Goal: Task Accomplishment & Management: Manage account settings

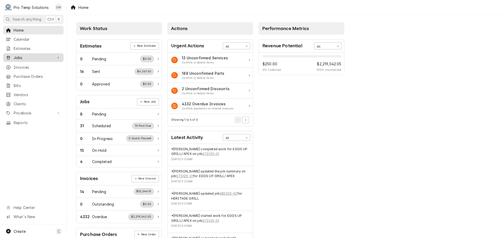
click at [22, 53] on link "Jobs" at bounding box center [33, 57] width 60 height 9
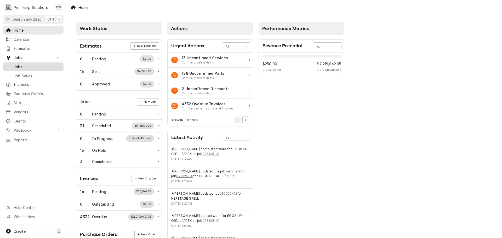
click at [19, 64] on span "Jobs" at bounding box center [37, 66] width 47 height 5
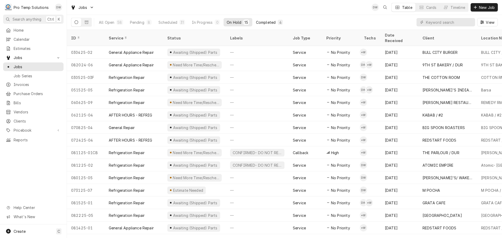
click at [266, 22] on div "Completed" at bounding box center [266, 22] width 20 height 5
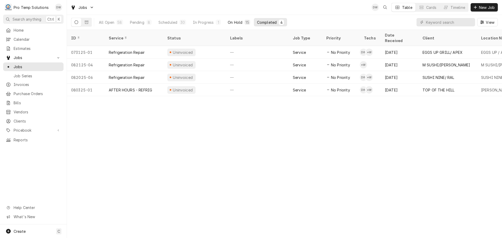
click at [237, 24] on div "On Hold" at bounding box center [235, 22] width 15 height 5
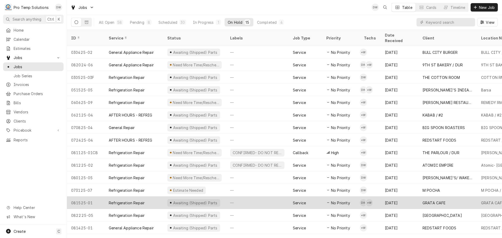
click at [256, 196] on div "—" at bounding box center [257, 202] width 63 height 13
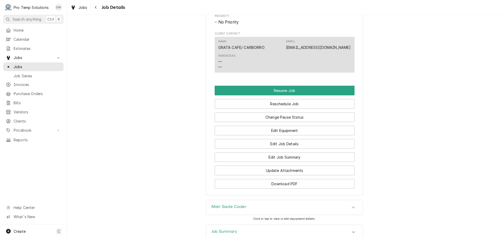
scroll to position [418, 0]
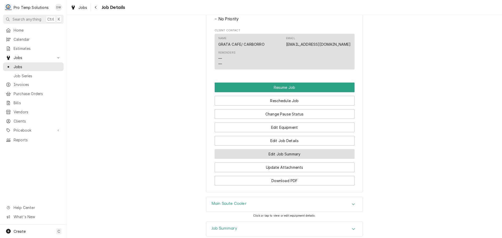
click at [280, 159] on button "Edit Job Summary" at bounding box center [284, 154] width 140 height 10
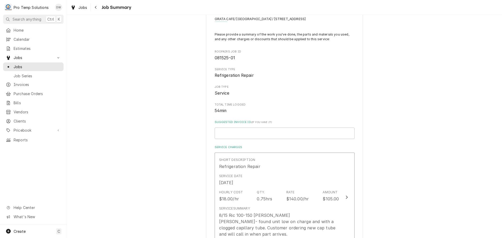
scroll to position [78, 0]
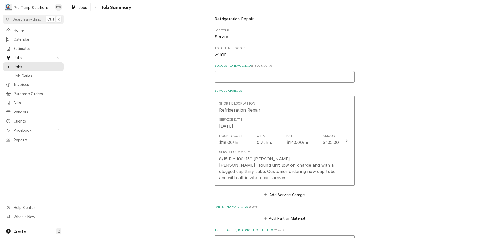
click at [224, 75] on input "Suggested Invoice ID ( if you have it )" at bounding box center [284, 76] width 140 height 11
type textarea "x"
type input "0"
type textarea "x"
type input "08"
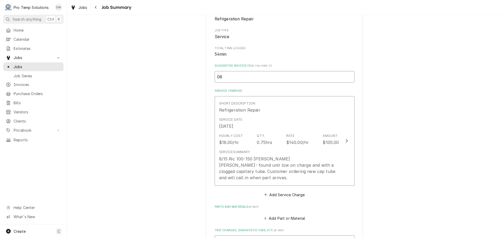
type textarea "x"
type input "082"
type textarea "x"
type input "0825"
type textarea "x"
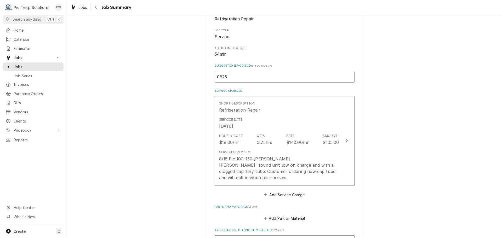
type input "08252"
type textarea "x"
type input "082525"
type textarea "x"
type input "082525-"
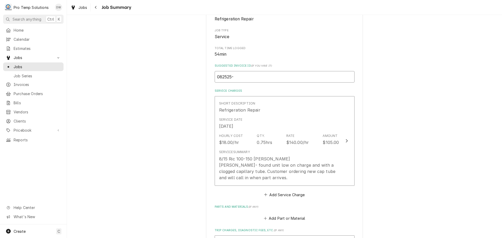
type textarea "x"
type input "082525"
type textarea "x"
type input "082525c"
type textarea "x"
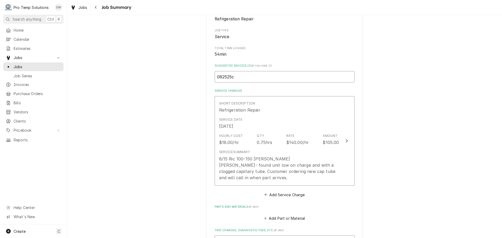
type input "082525ca"
type textarea "x"
type input "082525can"
type textarea "x"
type input "082525canc"
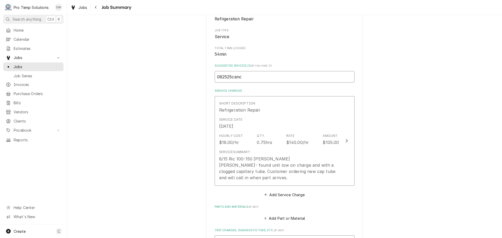
type textarea "x"
type input "082525cancel"
type textarea "x"
type input "082525cancele"
type textarea "x"
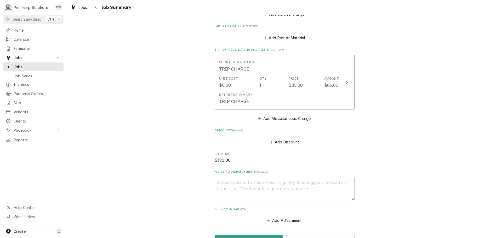
scroll to position [261, 0]
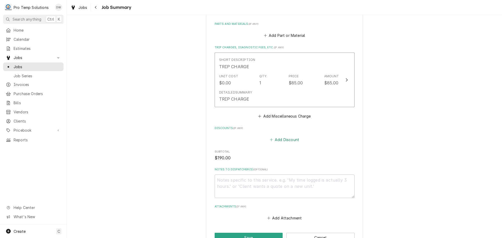
type input "082525canceled"
click at [280, 140] on button "Add Discount" at bounding box center [284, 139] width 31 height 7
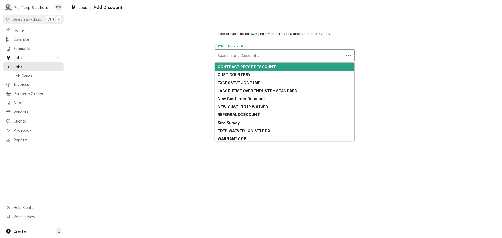
click at [278, 55] on div "Short Description" at bounding box center [279, 55] width 124 height 9
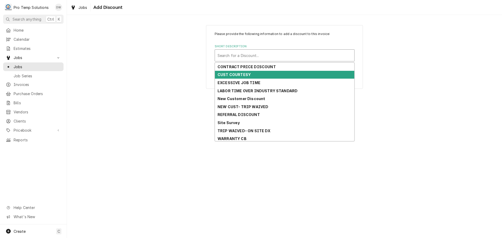
click at [265, 74] on div "CUST COURTESY" at bounding box center [284, 75] width 139 height 8
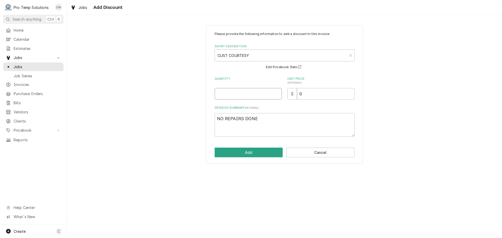
click at [261, 94] on input "Quantity" at bounding box center [247, 93] width 67 height 11
type textarea "x"
type input "1"
click at [306, 92] on input "0" at bounding box center [325, 93] width 57 height 11
type textarea "x"
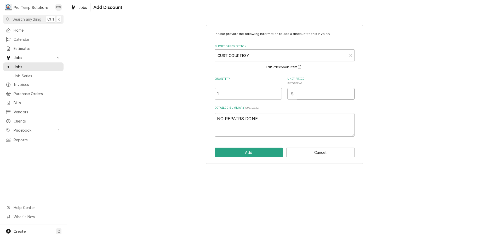
type textarea "x"
type input "1"
type textarea "x"
type input "19"
type textarea "x"
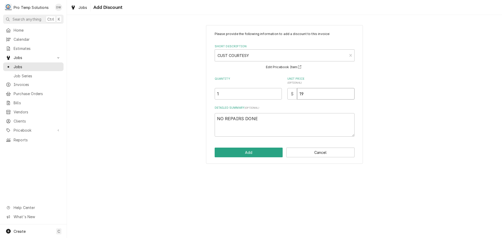
type input "190"
type textarea "x"
type input "190.0"
type textarea "x"
type input "190.00"
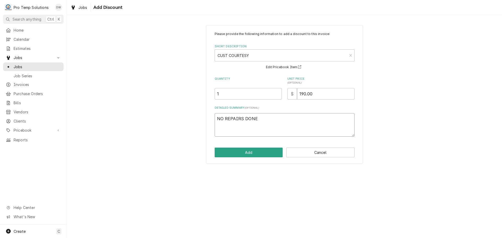
click at [258, 119] on textarea "NO REPAIRS DONE" at bounding box center [284, 125] width 140 height 24
type textarea "x"
type textarea "NO REPAIRS DONE-"
type textarea "x"
type textarea "NO REPAIRS DONE-"
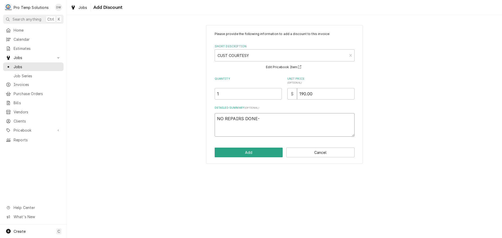
type textarea "x"
type textarea "NO REPAIRS DONE- d"
type textarea "x"
type textarea "NO REPAIRS DONE- dx"
type textarea "x"
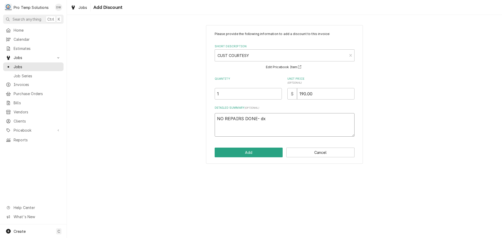
type textarea "NO REPAIRS DONE- dx"
type textarea "x"
type textarea "NO REPAIRS DONE- dx o"
type textarea "x"
type textarea "NO REPAIRS DONE- dx on"
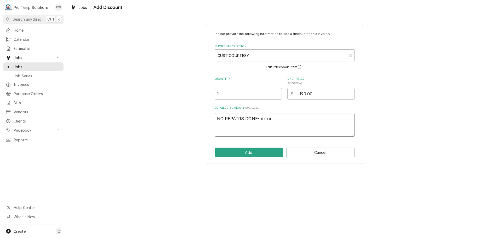
type textarea "x"
type textarea "NO REPAIRS DONE- dx onl"
type textarea "x"
type textarea "NO REPAIRS DONE- dx only"
type textarea "x"
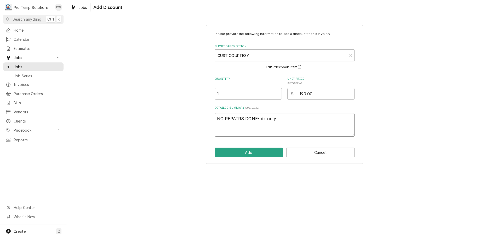
type textarea "NO REPAIRS DONE- dx only"
type textarea "x"
type textarea "NO REPAIRS DONE- dx only c"
type textarea "x"
type textarea "NO REPAIRS DONE- dx only cu"
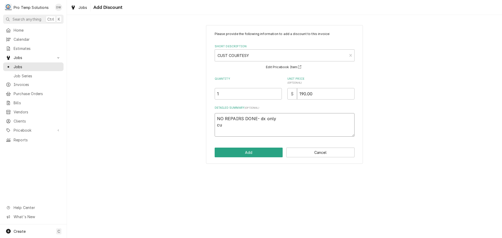
type textarea "x"
type textarea "NO REPAIRS DONE- dx only cus"
type textarea "x"
type textarea "NO REPAIRS DONE- dx only cust"
type textarea "x"
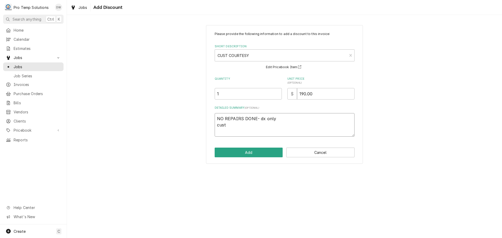
type textarea "NO REPAIRS DONE- dx only cust"
type textarea "x"
type textarea "NO REPAIRS DONE- dx only cust"
type textarea "x"
type textarea "NO REPAIRS DONE- dx only cu"
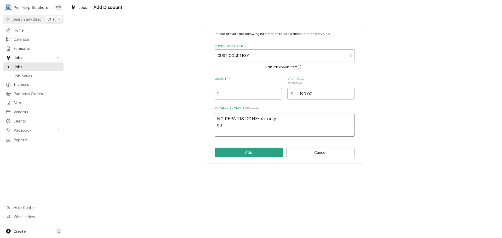
type textarea "x"
type textarea "NO REPAIRS DONE- dx only c"
type textarea "x"
type textarea "NO REPAIRS DONE- dx only"
type textarea "x"
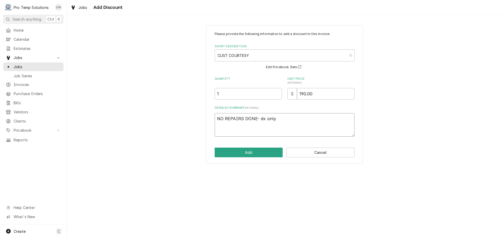
type textarea "NO REPAIRS DONE- dx only"
type textarea "x"
type textarea "NO REPAIRS DONE- dx onl"
type textarea "x"
type textarea "NO REPAIRS DONE- dx on"
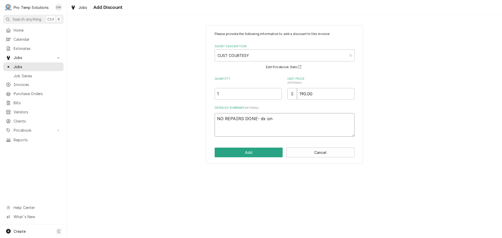
type textarea "x"
type textarea "NO REPAIRS DONE- dx o"
type textarea "x"
type textarea "NO REPAIRS DONE- dx"
type textarea "x"
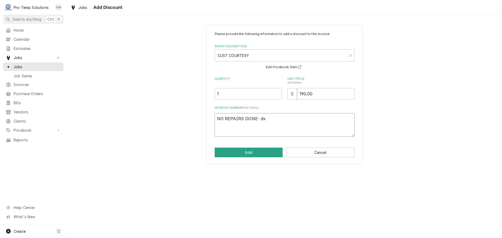
type textarea "NO REPAIRS DONE- dx"
type textarea "x"
type textarea "NO REPAIRS DONE- d"
type textarea "x"
type textarea "NO REPAIRS DONE-"
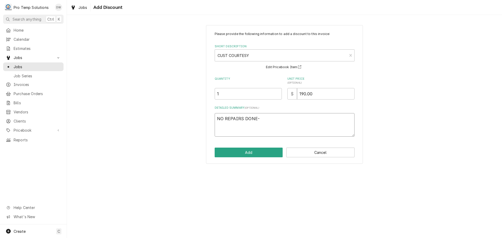
type textarea "x"
type textarea "NO REPAIRS DONE-"
type textarea "x"
type textarea "NO REPAIRS DON"
type textarea "x"
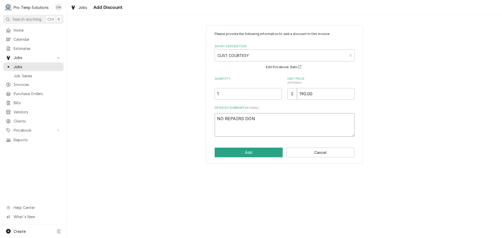
type textarea "NO REPAIRS DONE"
type textarea "x"
type textarea "NO REPAIRS DONE-"
type textarea "x"
type textarea "NO REPAIRS DONE-"
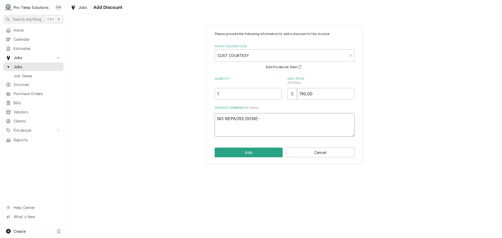
type textarea "x"
type textarea "NO REPAIRS DONE- D"
type textarea "x"
type textarea "NO REPAIRS DONE- DX"
type textarea "x"
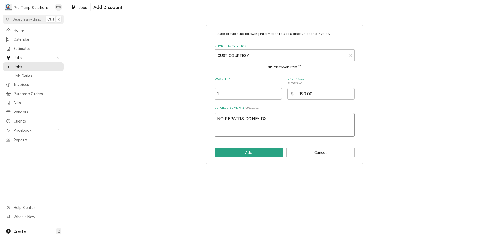
type textarea "NO REPAIRS DONE- DX"
type textarea "x"
type textarea "NO REPAIRS DONE- DX O"
type textarea "x"
type textarea "NO REPAIRS DONE- DX ON"
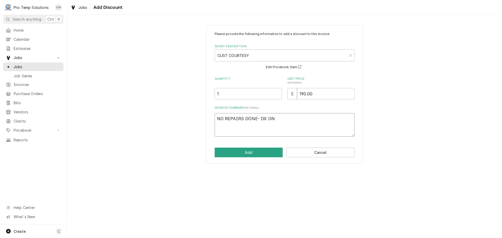
type textarea "x"
type textarea "NO REPAIRS DONE- DX ONL"
type textarea "x"
type textarea "NO REPAIRS DONE- DX ONLY"
type textarea "x"
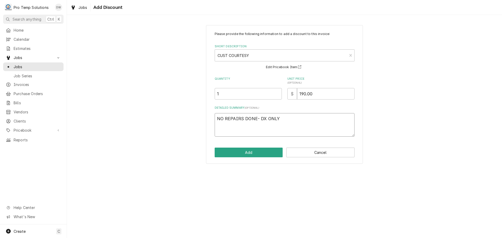
type textarea "NO REPAIRS DONE- DX ONLY"
type textarea "x"
type textarea "NO REPAIRS DONE- DX ONLY C"
type textarea "x"
type textarea "NO REPAIRS DONE- DX ONLY CU"
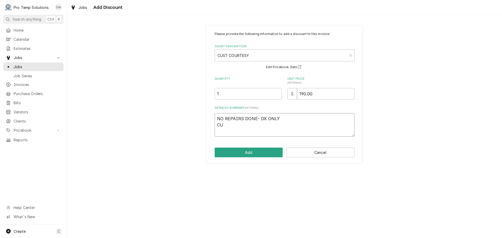
type textarea "x"
type textarea "NO REPAIRS DONE- DX ONLY CUS"
type textarea "x"
type textarea "NO REPAIRS DONE- DX ONLY CUST"
type textarea "x"
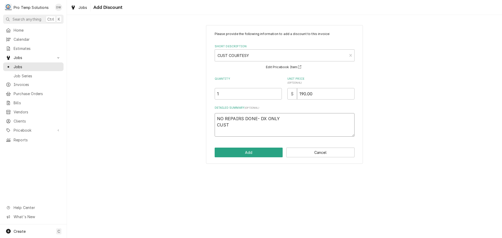
type textarea "NO REPAIRS DONE- DX ONLY CUST"
type textarea "x"
type textarea "NO REPAIRS DONE- DX ONLY CUST W"
type textarea "x"
type textarea "NO REPAIRS DONE- DX ONLY CUST WA"
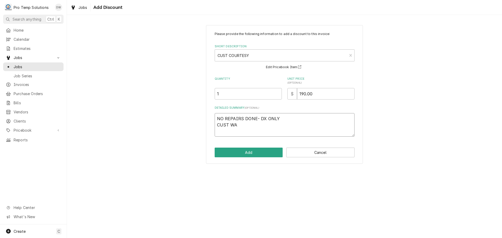
type textarea "x"
type textarea "NO REPAIRS DONE- DX ONLY CUST WAS"
type textarea "x"
type textarea "NO REPAIRS DONE- DX ONLY CUST WAS"
type textarea "x"
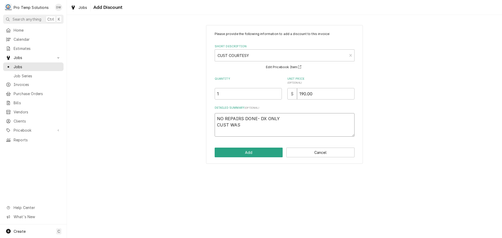
type textarea "NO REPAIRS DONE- DX ONLY CUST WAS T"
type textarea "x"
type textarea "NO REPAIRS DONE- DX ONLY CUST WAS TO"
type textarea "x"
type textarea "NO REPAIRS DONE- DX ONLY CUST WAS TOL"
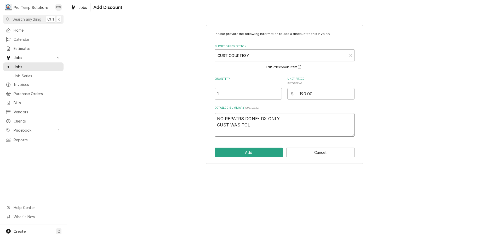
type textarea "x"
type textarea "NO REPAIRS DONE- DX ONLY CUST WAS TOLD"
type textarea "x"
type textarea "NO REPAIRS DONE- DX ONLY CUST WAS TOLD"
type textarea "x"
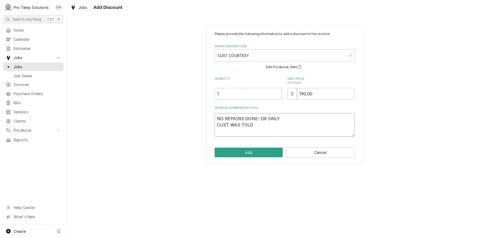
type textarea "NO REPAIRS DONE- DX ONLY CUST WAS TOLD A"
type textarea "x"
type textarea "NO REPAIRS DONE- DX ONLY CUST WAS TOLD AM"
type textarea "x"
type textarea "NO REPAIRS DONE- DX ONLY CUST WAS TOLD AMT"
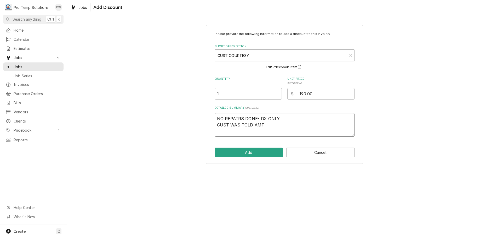
type textarea "x"
type textarea "NO REPAIRS DONE- DX ONLY CUST WAS TOLD AMT"
type textarea "x"
type textarea "NO REPAIRS DONE- DX ONLY CUST WAS TOLD AMT O"
type textarea "x"
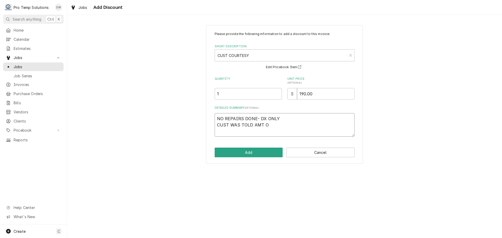
type textarea "NO REPAIRS DONE- DX ONLY CUST WAS TOLD AMT OF"
type textarea "x"
type textarea "NO REPAIRS DONE- DX ONLY CUST WAS TOLD AMT OF"
type textarea "x"
type textarea "NO REPAIRS DONE- DX ONLY CUST WAS TOLD AMT OF L"
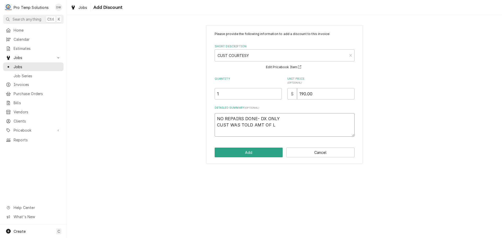
type textarea "x"
type textarea "NO REPAIRS DONE- DX ONLY CUST WAS TOLD AMT OF LA"
type textarea "x"
type textarea "NO REPAIRS DONE- DX ONLY CUST WAS TOLD AMT OF LAB"
type textarea "x"
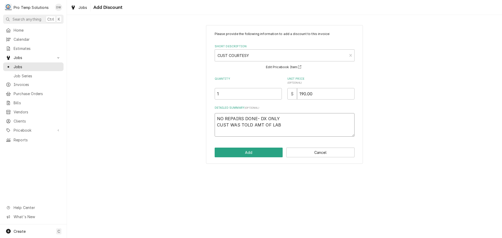
type textarea "NO REPAIRS DONE- DX ONLY CUST WAS TOLD AMT OF LABO"
type textarea "x"
type textarea "NO REPAIRS DONE- DX ONLY CUST WAS TOLD AMT OF LABOR"
type textarea "x"
type textarea "NO REPAIRS DONE- DX ONLY CUST WAS TOLD AMT OF LABOR"
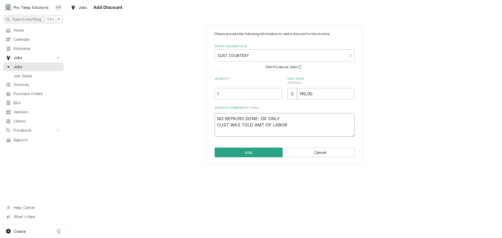
type textarea "x"
type textarea "NO REPAIRS DONE- DX ONLY CUST WAS TOLD AMT OF LABOR N"
type textarea "x"
type textarea "NO REPAIRS DONE- DX ONLY CUST WAS TOLD AMT OF LABOR NE"
type textarea "x"
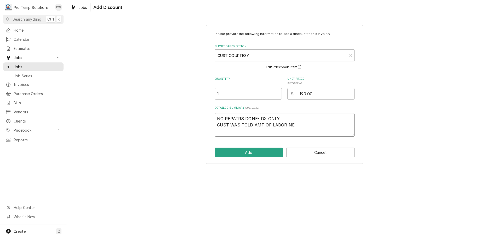
type textarea "NO REPAIRS DONE- DX ONLY CUST WAS TOLD AMT OF LABOR NEE"
type textarea "x"
type textarea "NO REPAIRS DONE- DX ONLY CUST WAS TOLD AMT OF LABOR NEED"
type textarea "x"
type textarea "NO REPAIRS DONE- DX ONLY CUST WAS TOLD AMT OF LABOR NEEDE"
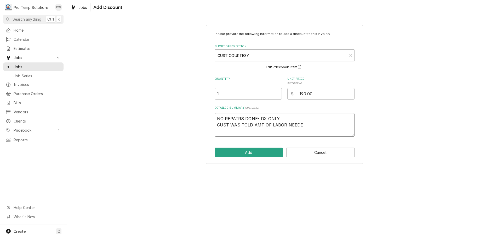
type textarea "x"
type textarea "NO REPAIRS DONE- DX ONLY CUST WAS TOLD AMT OF LABOR NEEDED"
type textarea "x"
type textarea "NO REPAIRS DONE- DX ONLY CUST WAS TOLD AMT OF LABOR NEEDED"
type textarea "x"
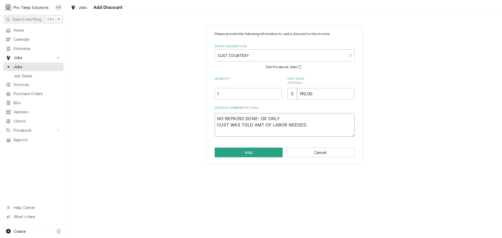
type textarea "NO REPAIRS DONE- DX ONLY CUST WAS TOLD AMT OF LABOR NEEDED T"
type textarea "x"
type textarea "NO REPAIRS DONE- DX ONLY CUST WAS TOLD AMT OF LABOR NEEDED TO"
type textarea "x"
type textarea "NO REPAIRS DONE- DX ONLY CUST WAS TOLD AMT OF LABOR NEEDED TO"
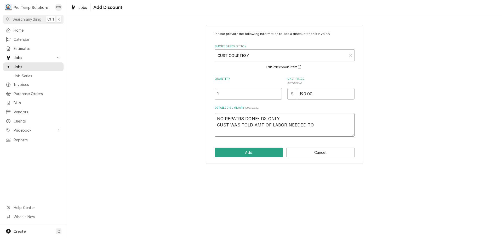
type textarea "x"
type textarea "NO REPAIRS DONE- DX ONLY CUST WAS TOLD AMT OF LABOR NEEDED TO R"
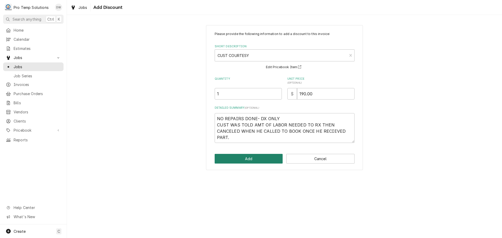
click at [244, 159] on button "Add" at bounding box center [248, 159] width 68 height 10
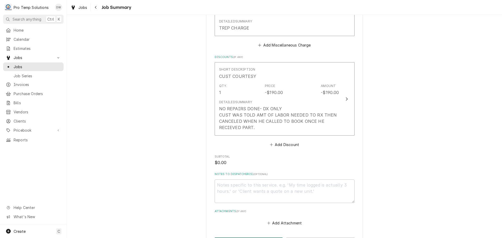
scroll to position [366, 0]
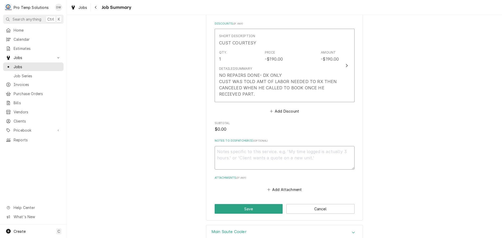
click at [227, 151] on textarea "Notes to Dispatcher(s) ( optional )" at bounding box center [284, 158] width 140 height 24
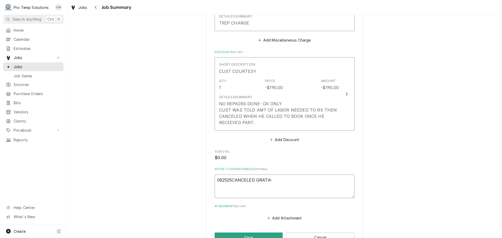
scroll to position [402, 0]
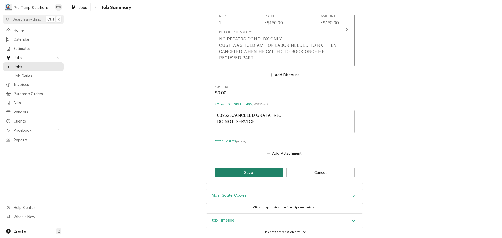
click at [247, 172] on button "Save" at bounding box center [248, 173] width 68 height 10
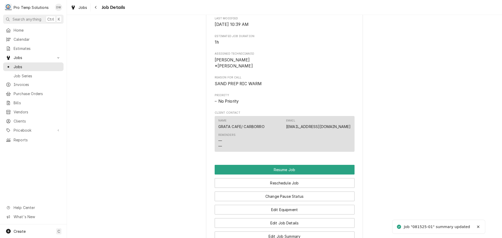
scroll to position [418, 0]
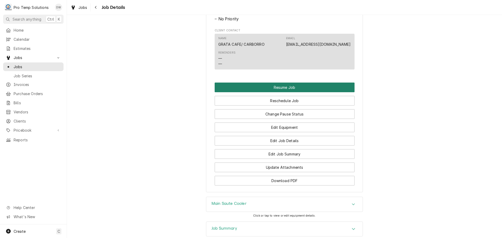
click at [283, 92] on button "Resume Job" at bounding box center [284, 88] width 140 height 10
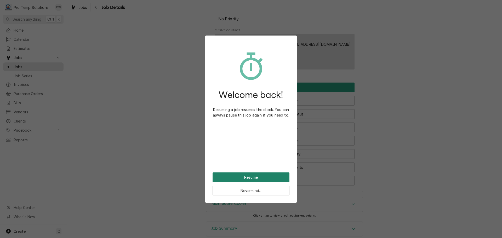
click at [247, 176] on button "Resume" at bounding box center [250, 177] width 77 height 10
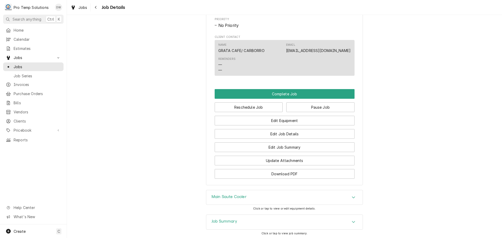
scroll to position [392, 0]
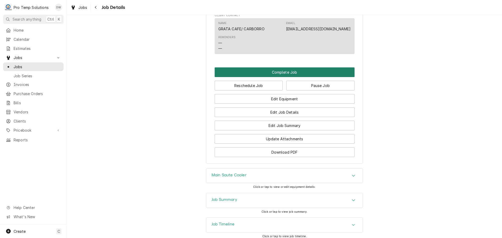
click at [284, 77] on button "Complete Job" at bounding box center [284, 72] width 140 height 10
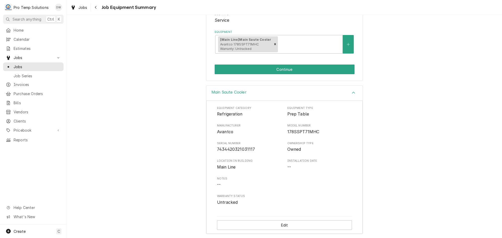
scroll to position [91, 0]
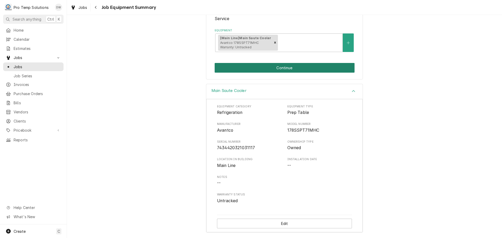
click at [280, 67] on button "Continue" at bounding box center [284, 68] width 140 height 10
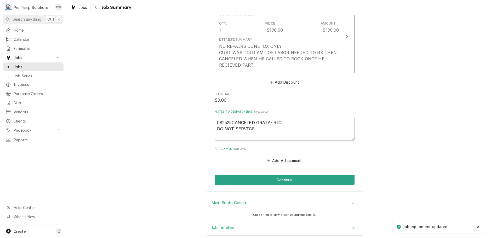
scroll to position [402, 0]
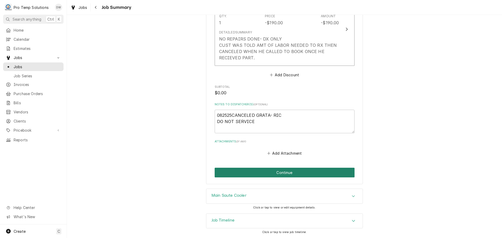
click at [280, 172] on button "Continue" at bounding box center [284, 173] width 140 height 10
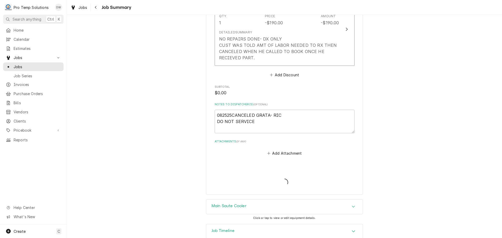
type textarea "x"
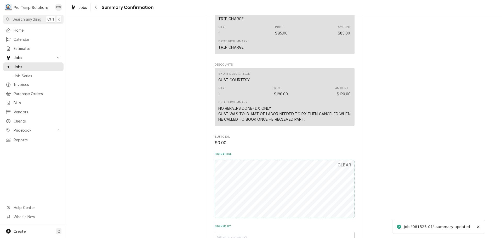
scroll to position [287, 0]
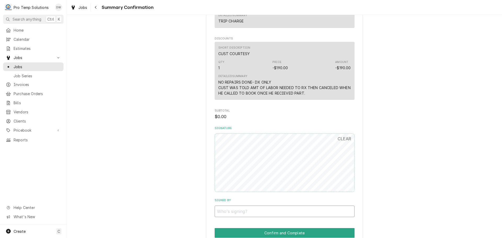
click at [254, 209] on input "Signed By" at bounding box center [284, 211] width 140 height 11
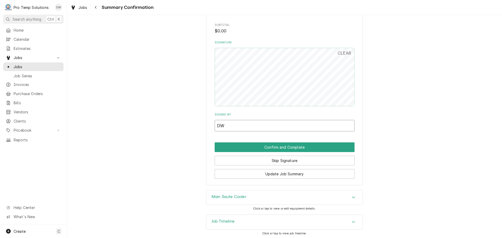
scroll to position [374, 0]
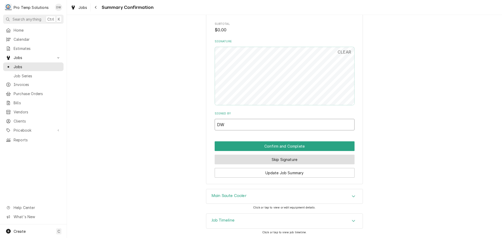
type input "DW"
click at [282, 158] on button "Skip Signature" at bounding box center [284, 160] width 140 height 10
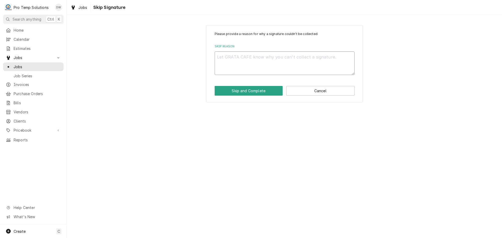
click at [258, 61] on textarea "Skip Reason" at bounding box center [284, 63] width 140 height 24
type textarea "x"
type textarea "C"
type textarea "x"
type textarea "CU"
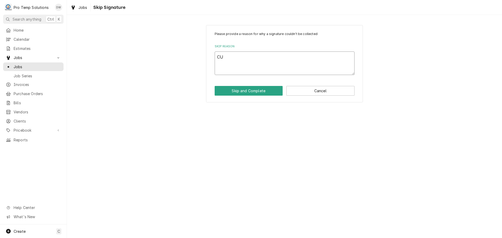
type textarea "x"
type textarea "CUS"
type textarea "x"
type textarea "CUST"
type textarea "x"
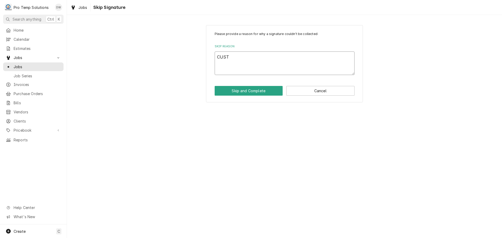
type textarea "CUST"
type textarea "x"
type textarea "CUST C"
type textarea "x"
type textarea "CUST CA"
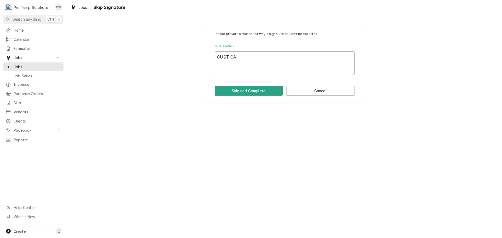
type textarea "x"
type textarea "CUST CAN"
type textarea "x"
type textarea "CUST CANC"
type textarea "x"
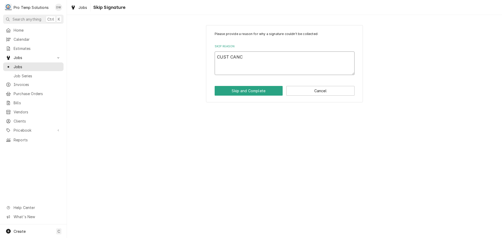
type textarea "CUST CANCE"
type textarea "x"
type textarea "CUST CANCEL"
type textarea "x"
type textarea "CUST CANCELE"
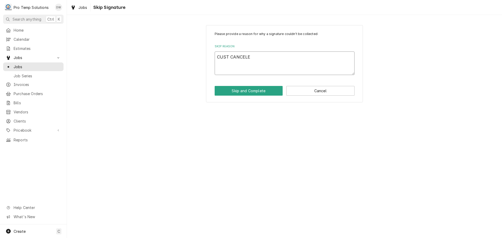
type textarea "x"
type textarea "CUST CANCELED"
type textarea "x"
type textarea "CUST CANCELED"
type textarea "x"
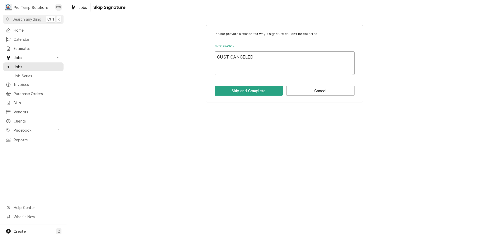
type textarea "CUST CANCELED R"
type textarea "x"
type textarea "CUST CANCELED RE"
type textarea "x"
type textarea "CUST CANCELED REP"
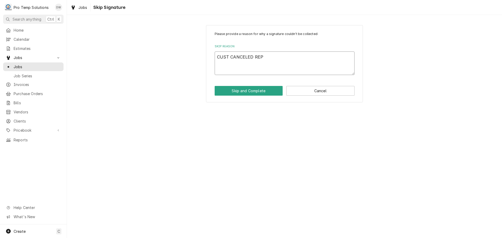
type textarea "x"
type textarea "CUST CANCELED REPA"
type textarea "x"
type textarea "CUST CANCELED REPAI"
type textarea "x"
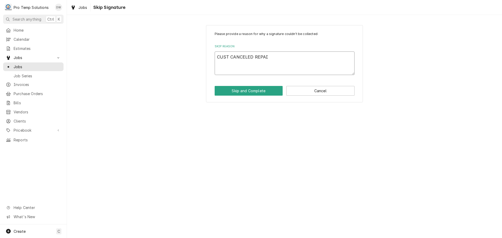
type textarea "CUST CANCELED REPAIR"
type textarea "x"
type textarea "CUST CANCELED REPAIR-"
type textarea "x"
type textarea "CUST CANCELED REPAIR-"
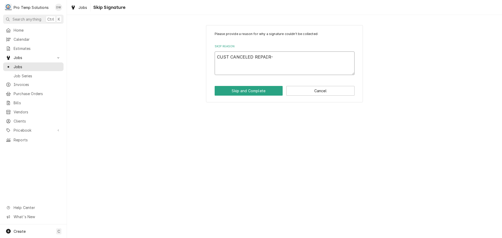
type textarea "x"
type textarea "CUST CANCELED REPAIR- D"
type textarea "x"
type textarea "CUST CANCELED REPAIR- DX"
type textarea "x"
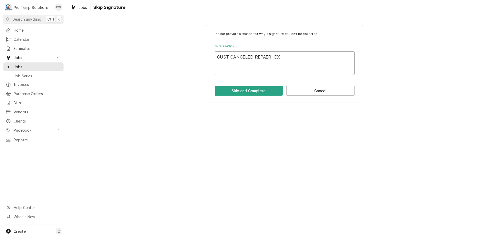
type textarea "CUST CANCELED REPAIR- DX"
type textarea "x"
type textarea "CUST CANCELED REPAIR- DX C"
type textarea "x"
type textarea "CUST CANCELED REPAIR- DX CO"
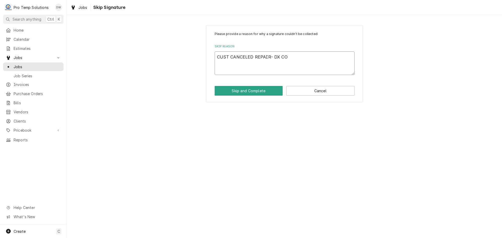
type textarea "x"
type textarea "CUST CANCELED REPAIR- DX COM"
type textarea "x"
type textarea "CUST CANCELED REPAIR- DX COMP"
type textarea "x"
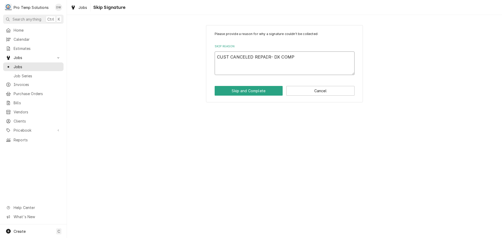
type textarea "CUST CANCELED REPAIR- DX COMPE"
type textarea "x"
type textarea "CUST CANCELED REPAIR- DX COMPED"
type textarea "x"
type textarea "CUST CANCELED REPAIR- DX COMPED"
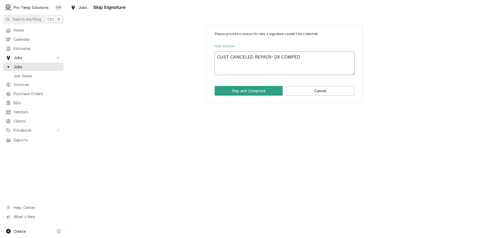
type textarea "x"
type textarea "CUST CANCELED REPAIR- DX COMPED D"
type textarea "x"
type textarea "CUST CANCELED REPAIR- DX COMPED DO"
type textarea "x"
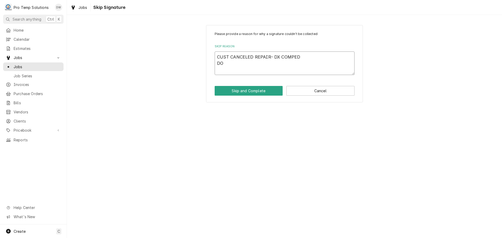
type textarea "CUST CANCELED REPAIR- DX COMPED DO"
type textarea "x"
type textarea "CUST CANCELED REPAIR- DX COMPED DO N"
type textarea "x"
type textarea "CUST CANCELED REPAIR- DX COMPED DO NO"
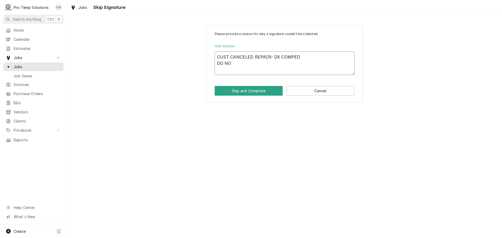
type textarea "x"
type textarea "CUST CANCELED REPAIR- DX COMPED DO NOT"
type textarea "x"
type textarea "CUST CANCELED REPAIR- DX COMPED DO NOT"
type textarea "x"
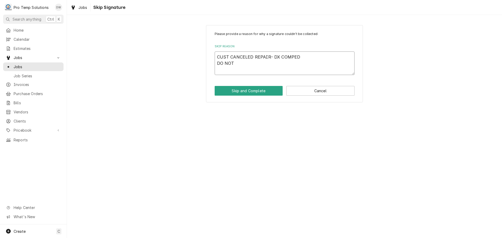
type textarea "CUST CANCELED REPAIR- DX COMPED DO NOT S"
type textarea "x"
type textarea "CUST CANCELED REPAIR- DX COMPED DO NOT SE"
type textarea "x"
type textarea "CUST CANCELED REPAIR- DX COMPED DO NOT SER"
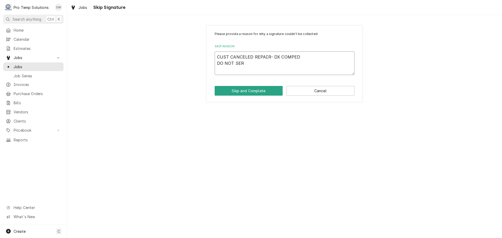
type textarea "x"
type textarea "CUST CANCELED REPAIR- DX COMPED DO NOT SERV"
type textarea "x"
type textarea "CUST CANCELED REPAIR- DX COMPED DO NOT SERVI"
type textarea "x"
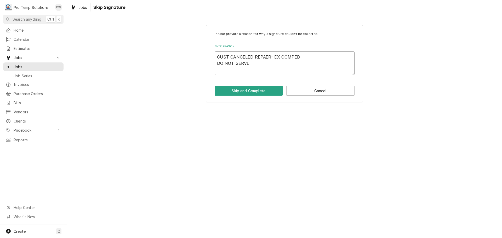
type textarea "CUST CANCELED REPAIR- DX COMPED DO NOT SERVIC"
type textarea "x"
type textarea "CUST CANCELED REPAIR- DX COMPED DO NOT SERVICE"
type textarea "x"
type textarea "CUST CANCELED REPAIR- DX COMPED DO NOT SERVICE"
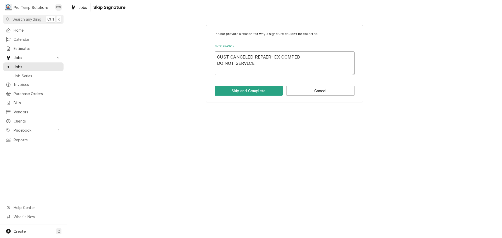
type textarea "x"
type textarea "CUST CANCELED REPAIR- DX COMPED DO NOT SERVICE I"
type textarea "x"
type textarea "CUST CANCELED REPAIR- DX COMPED DO NOT SERVICE IN"
type textarea "x"
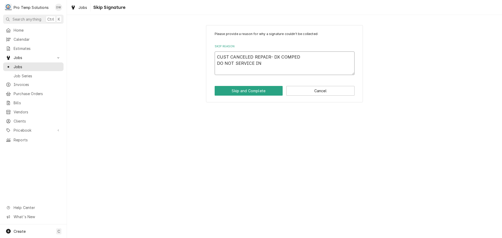
type textarea "CUST CANCELED REPAIR- DX COMPED DO NOT SERVICE IN"
type textarea "x"
type textarea "CUST CANCELED REPAIR- DX COMPED DO NOT SERVICE IN F"
type textarea "x"
type textarea "CUST CANCELED REPAIR- DX COMPED DO NOT SERVICE IN FU"
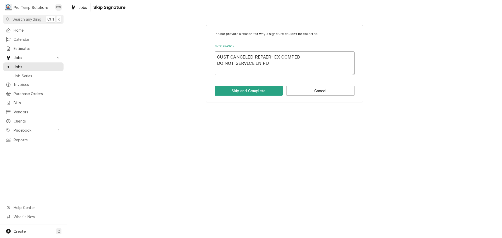
type textarea "x"
type textarea "CUST CANCELED REPAIR- DX COMPED DO NOT SERVICE IN FUT"
type textarea "x"
type textarea "CUST CANCELED REPAIR- DX COMPED DO NOT SERVICE IN FUTU"
type textarea "x"
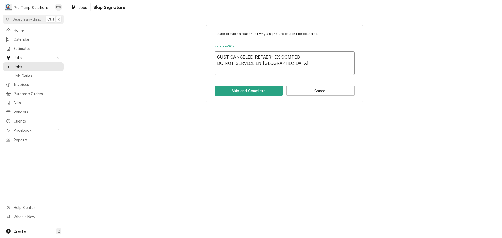
type textarea "CUST CANCELED REPAIR- DX COMPED DO NOT SERVICE IN FUTUR"
type textarea "x"
type textarea "CUST CANCELED REPAIR- DX COMPED DO NOT SERVICE IN FUTURE"
click at [251, 90] on button "Skip and Complete" at bounding box center [248, 91] width 68 height 10
type textarea "x"
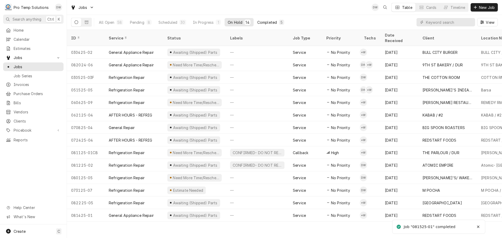
click at [268, 22] on div "Completed" at bounding box center [267, 22] width 20 height 5
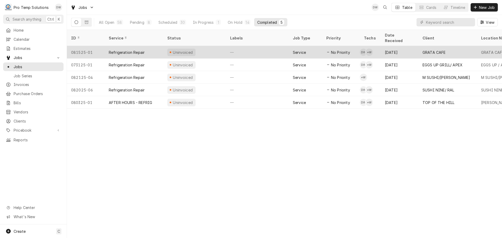
click at [254, 46] on div "—" at bounding box center [257, 52] width 63 height 13
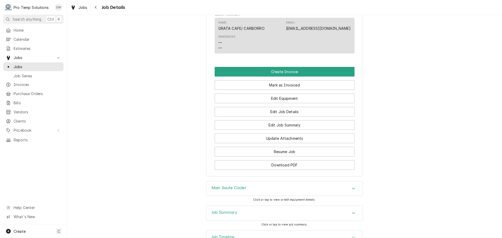
scroll to position [340, 0]
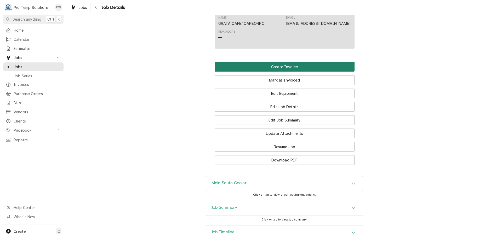
click at [281, 72] on button "Create Invoice" at bounding box center [284, 67] width 140 height 10
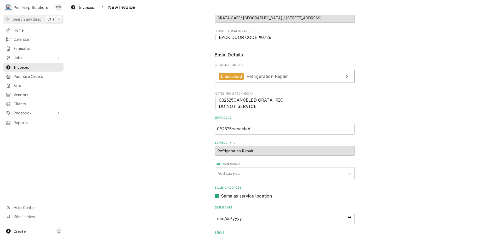
scroll to position [131, 0]
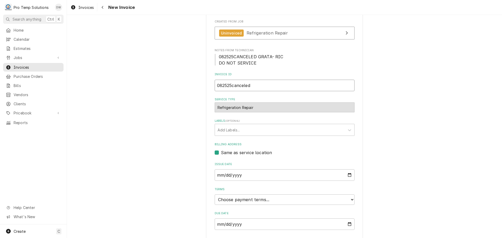
click at [257, 86] on input "082525canceled" at bounding box center [284, 85] width 140 height 11
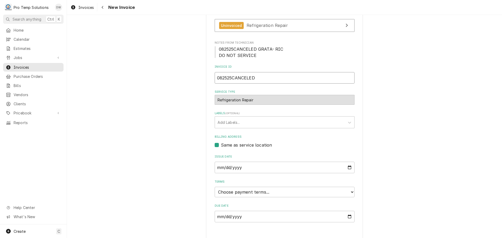
scroll to position [145, 0]
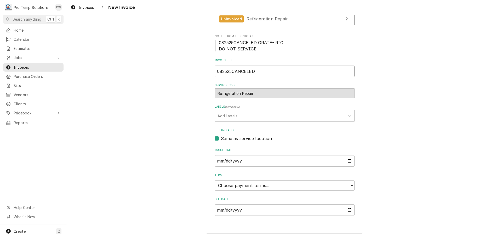
type input "082525CANCELED"
click at [346, 160] on input "2025-08-26" at bounding box center [284, 160] width 140 height 11
type input "2025-08-25"
click at [240, 185] on select "Choose payment terms... Same Day Net 7 Net 14 Net 21 Net 30 Net 45 Net 60 Net 90" at bounding box center [284, 185] width 140 height 10
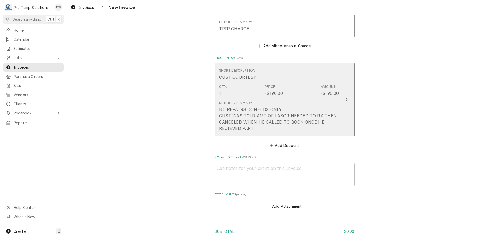
scroll to position [618, 0]
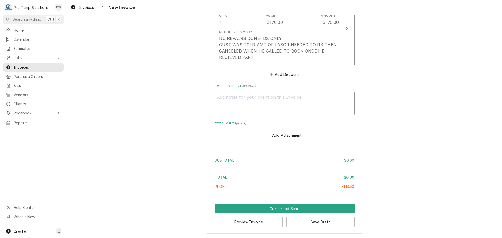
click at [249, 98] on textarea "Notes to Client ( optional )" at bounding box center [284, 104] width 140 height 24
type textarea "x"
type textarea "C"
type textarea "x"
type textarea "CU"
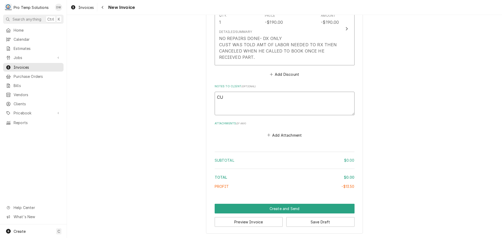
type textarea "x"
type textarea "CUS"
type textarea "x"
type textarea "CUST"
type textarea "x"
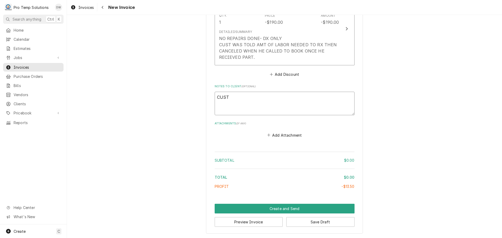
type textarea "CUST"
type textarea "x"
type textarea "CUST C"
type textarea "x"
type textarea "CUST CA"
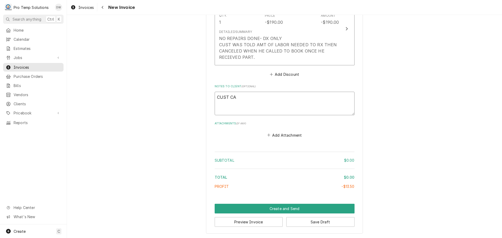
type textarea "x"
type textarea "CUST CAN"
type textarea "x"
type textarea "CUST CANC"
type textarea "x"
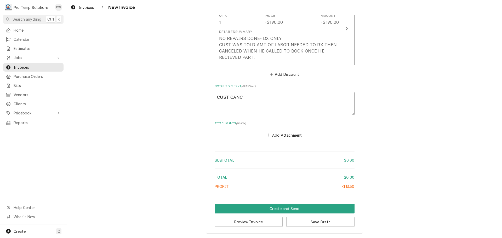
type textarea "CUST CANCE"
type textarea "x"
type textarea "CUST CANCEL"
type textarea "x"
type textarea "CUST CANCELE"
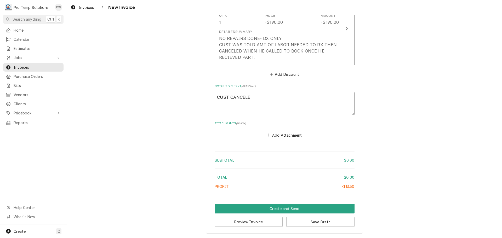
type textarea "x"
type textarea "CUST CANCELED"
type textarea "x"
type textarea "CUST CANCELED-"
type textarea "x"
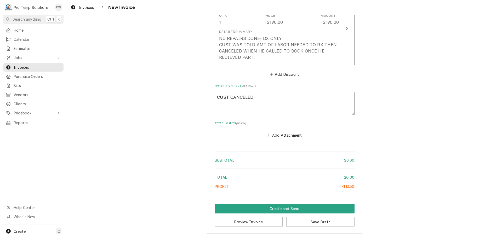
type textarea "CUST CANCELED-"
type textarea "x"
type textarea "CUST CANCELED- D"
type textarea "x"
type textarea "CUST CANCELED- DO"
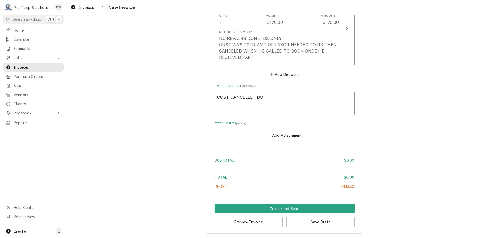
type textarea "x"
type textarea "CUST CANCELED- DO"
type textarea "x"
type textarea "CUST CANCELED- DO N"
type textarea "x"
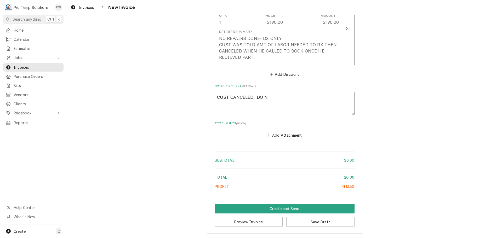
type textarea "CUST CANCELED- DO NO"
type textarea "x"
type textarea "CUST CANCELED- DO NOT"
type textarea "x"
type textarea "CUST CANCELED- DO NOT"
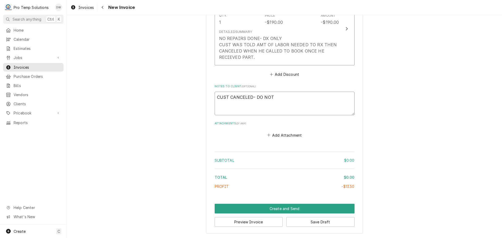
type textarea "x"
type textarea "CUST CANCELED- DO NOT S"
type textarea "x"
type textarea "CUST CANCELED- DO NOT SE"
type textarea "x"
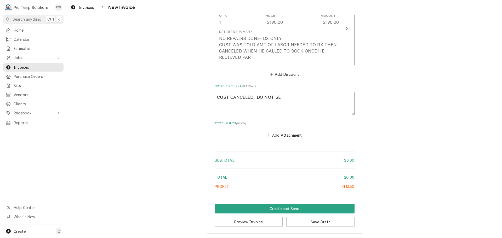
type textarea "CUST CANCELED- DO NOT SER"
type textarea "x"
type textarea "CUST CANCELED- DO NOT SERV"
type textarea "x"
type textarea "CUST CANCELED- DO NOT SERVI"
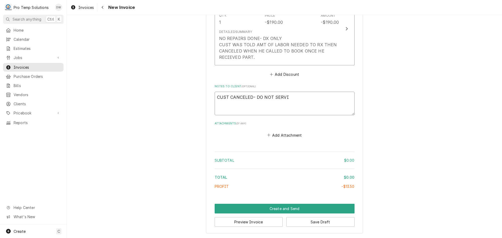
type textarea "x"
type textarea "CUST CANCELED- DO NOT SERVIC"
type textarea "x"
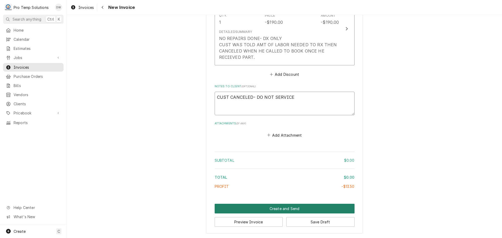
type textarea "CUST CANCELED- DO NOT SERVICE"
click at [278, 207] on button "Create and Send" at bounding box center [284, 209] width 140 height 10
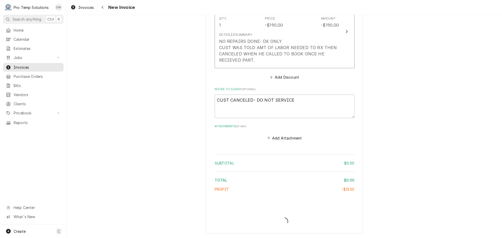
scroll to position [615, 0]
type textarea "x"
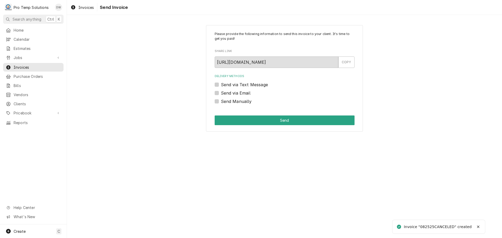
click at [221, 92] on label "Send via Email" at bounding box center [236, 93] width 30 height 6
click at [221, 92] on input "Send via Email" at bounding box center [291, 95] width 140 height 11
checkbox input "true"
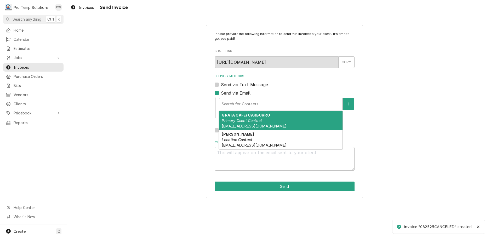
click at [264, 102] on div "Delivery Methods" at bounding box center [281, 103] width 118 height 9
click at [264, 120] on div "GRATA CAFE/ CARBORRO Primary Client Contact [EMAIL_ADDRESS][DOMAIN_NAME]" at bounding box center [280, 120] width 123 height 19
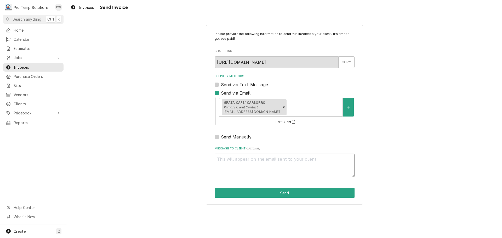
click at [250, 157] on textarea "Message to Client ( optional )" at bounding box center [284, 166] width 140 height 24
type textarea "x"
type textarea "#"
type textarea "x"
type textarea "#0"
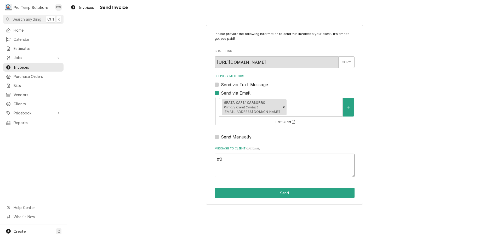
type textarea "x"
type textarea "#08"
type textarea "x"
type textarea "#082"
type textarea "x"
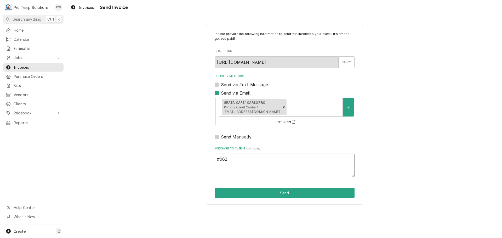
type textarea "#0825"
type textarea "x"
type textarea "#08252"
type textarea "x"
type textarea "#082525"
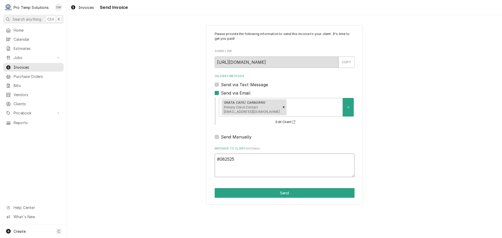
type textarea "x"
type textarea "#082525C"
type textarea "x"
type textarea "#082525CA"
type textarea "x"
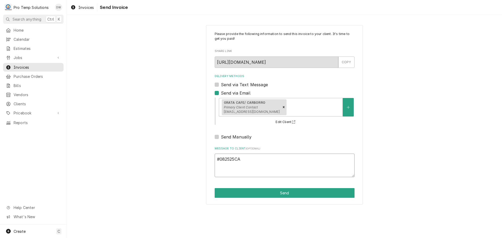
type textarea "#082525CAN"
type textarea "x"
type textarea "#082525CANC"
type textarea "x"
type textarea "#082525CANCE"
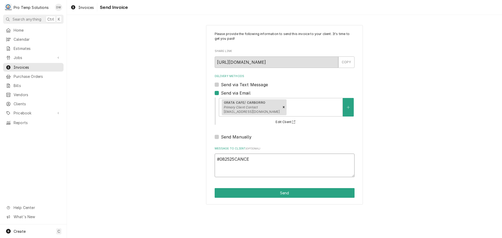
type textarea "x"
type textarea "#082525CANCEL"
type textarea "x"
type textarea "#082525CANCELE"
type textarea "x"
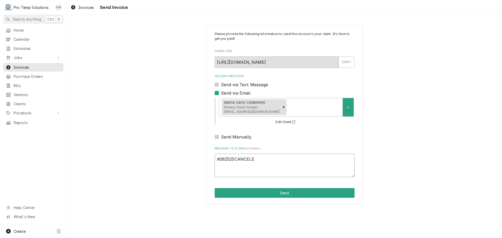
type textarea "#082525CANCELED"
type textarea "x"
type textarea "#082525CANCELED"
type textarea "x"
type textarea "#082525CANCELED G"
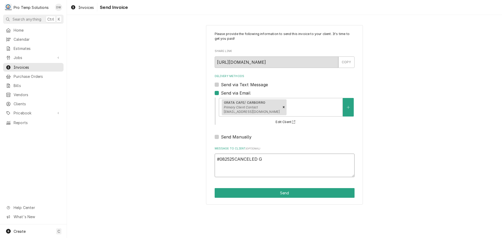
type textarea "x"
type textarea "#082525CANCELED GR"
type textarea "x"
type textarea "#082525CANCELED GRA"
type textarea "x"
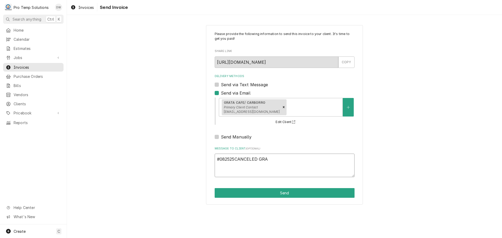
type textarea "#082525CANCELED GRAT"
type textarea "x"
type textarea "#082525CANCELED GRATE"
type textarea "x"
type textarea "#082525CANCELED GRATE-"
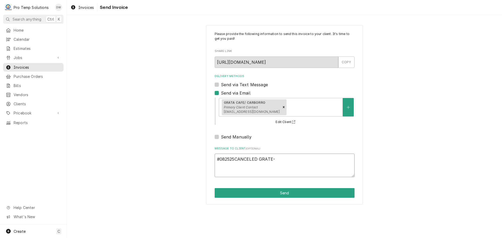
type textarea "x"
type textarea "#082525CANCELED GRATE-"
type textarea "x"
type textarea "#082525CANCELED GRATE- R"
type textarea "x"
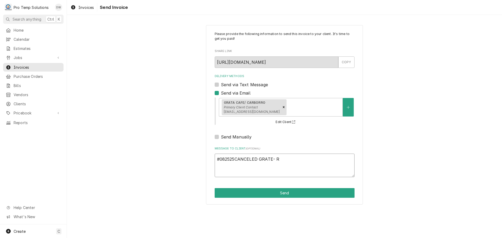
type textarea "#082525CANCELED GRATE- RI"
type textarea "x"
type textarea "#082525CANCELED GRATE- RIC"
type textarea "x"
type textarea "#082525CANCELED GRATE- RIC"
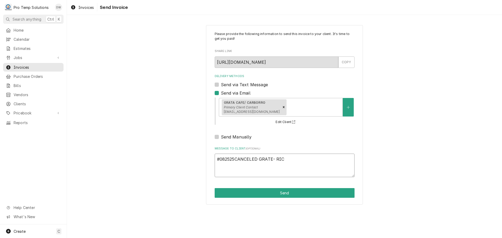
type textarea "x"
type textarea "#082525CANCELED GRATE- [PERSON_NAME]"
type textarea "x"
type textarea "#082525CANCELED GRATE- RIC CU"
type textarea "x"
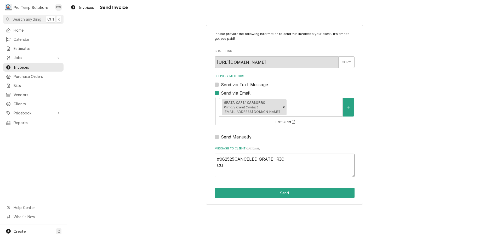
type textarea "#082525CANCELED GRATE- RIC CUS"
type textarea "x"
type textarea "#082525CANCELED GRATE- RIC CUST"
type textarea "x"
type textarea "#082525CANCELED GRATE- RIC CUST"
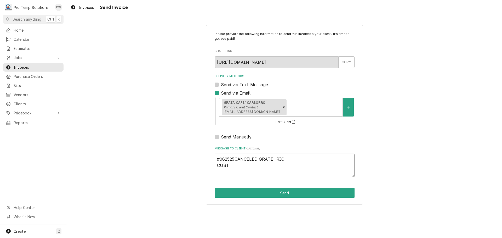
type textarea "x"
type textarea "#082525CANCELED GRATE- RIC CUST C"
type textarea "x"
type textarea "#082525CANCELED GRATE- RIC CUST CA"
type textarea "x"
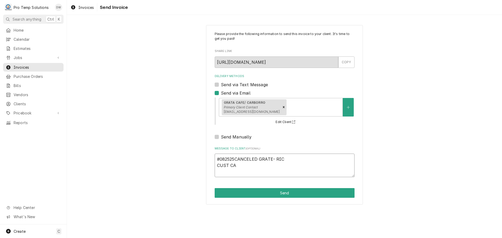
type textarea "#082525CANCELED GRATE- RIC CUST CAN"
type textarea "x"
type textarea "#082525CANCELED GRATE- RIC CUST CANC"
type textarea "x"
type textarea "#082525CANCELED GRATE- RIC CUST CANCE"
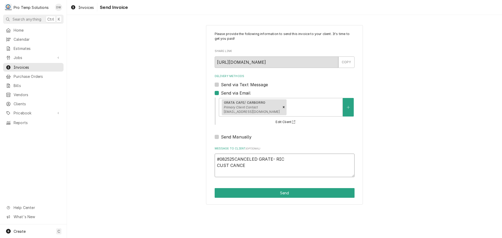
type textarea "x"
type textarea "#082525CANCELED GRATE- RIC CUST CANCEL"
type textarea "x"
type textarea "#082525CANCELED GRATE- RIC CUST CANCELE"
type textarea "x"
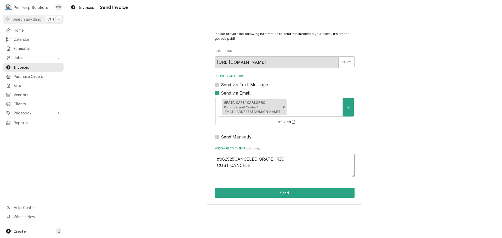
type textarea "#082525CANCELED GRATE- RIC CUST CANCELED"
type textarea "x"
type textarea "#082525CANCELED GRATE- RIC CUST CANCELED"
type textarea "x"
type textarea "#082525CANCELED GRATE- RIC CUST CANCELED R"
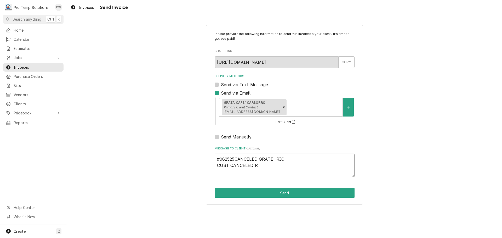
type textarea "x"
type textarea "#082525CANCELED GRATE- RIC CUST CANCELED RX"
type textarea "x"
type textarea "#082525CANCELED GRATE- RIC CUST CANCELED RX-"
type textarea "x"
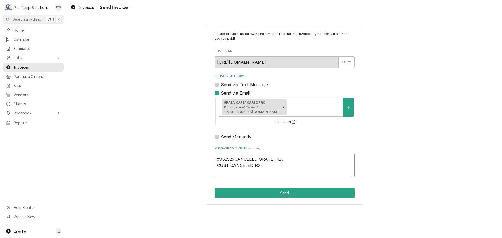
type textarea "#082525CANCELED GRATE- RIC CUST CANCELED RX-"
type textarea "x"
type textarea "#082525CANCELED GRATE- RIC CUST CANCELED RX- D"
type textarea "x"
type textarea "#082525CANCELED GRATE- RIC CUST CANCELED RX- DO"
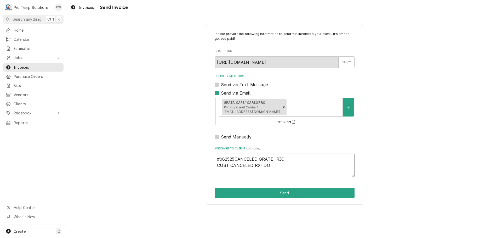
type textarea "x"
type textarea "#082525CANCELED GRATE- RIC CUST CANCELED RX- DO"
type textarea "x"
type textarea "#082525CANCELED GRATE- RIC CUST CANCELED RX- DO N"
type textarea "x"
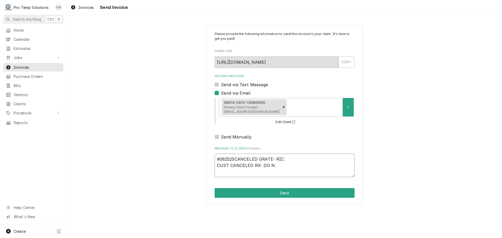
type textarea "#082525CANCELED GRATE- RIC CUST CANCELED RX- DO NO"
type textarea "x"
type textarea "#082525CANCELED GRATE- RIC CUST CANCELED RX- DO NOT"
type textarea "x"
type textarea "#082525CANCELED GRATE- RIC CUST CANCELED RX- DO NOT"
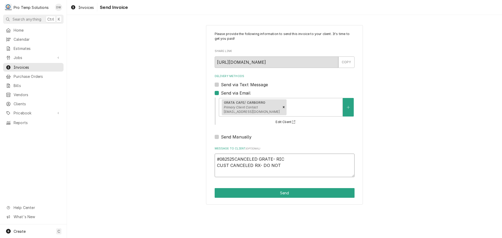
type textarea "x"
type textarea "#082525CANCELED GRATE- RIC CUST CANCELED RX- DO NOT S"
type textarea "x"
type textarea "#082525CANCELED GRATE- RIC CUST CANCELED RX- DO NOT SE"
type textarea "x"
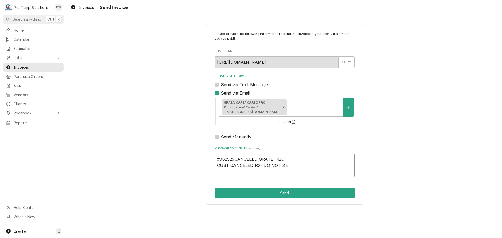
type textarea "#082525CANCELED GRATE- RIC CUST CANCELED RX- DO NOT SER"
type textarea "x"
type textarea "#082525CANCELED GRATE- RIC CUST CANCELED RX- DO NOT SERV"
type textarea "x"
type textarea "#082525CANCELED GRATE- RIC CUST CANCELED RX- DO NOT SERVI"
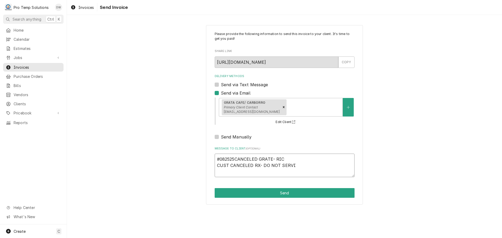
type textarea "x"
type textarea "#082525CANCELED GRATE- RIC CUST CANCELED RX- DO NOT SERVIC"
type textarea "x"
type textarea "#082525CANCELED GRATE- RIC CUST CANCELED RX- DO NOT SERVICE"
click at [275, 192] on button "Send" at bounding box center [284, 193] width 140 height 10
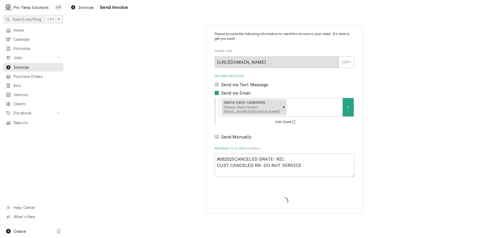
type textarea "x"
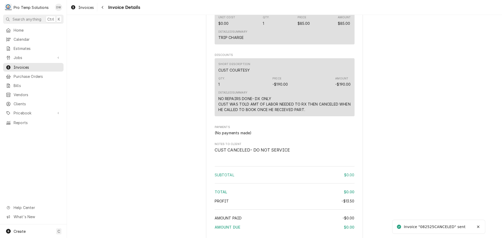
scroll to position [491, 0]
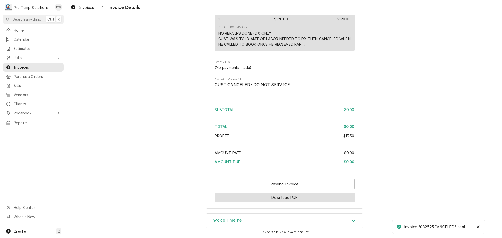
click at [286, 198] on button "Download PDF" at bounding box center [284, 198] width 140 height 10
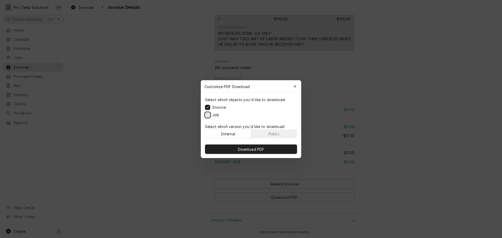
click at [208, 114] on button "Job" at bounding box center [207, 114] width 5 height 5
click at [253, 149] on span "Download PDF" at bounding box center [251, 148] width 28 height 5
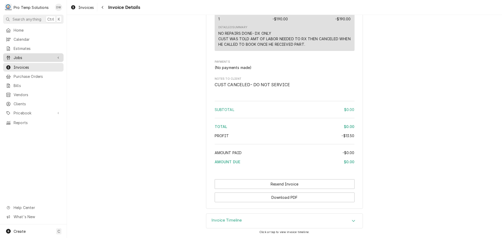
click at [25, 55] on span "Jobs" at bounding box center [33, 57] width 39 height 5
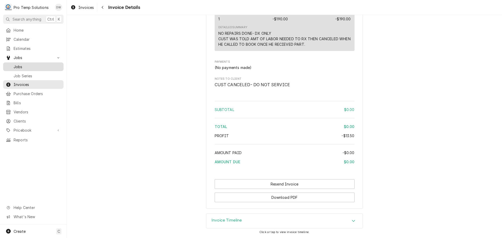
click at [19, 65] on span "Jobs" at bounding box center [37, 66] width 47 height 5
